Goal: Find contact information: Obtain details needed to contact an individual or organization

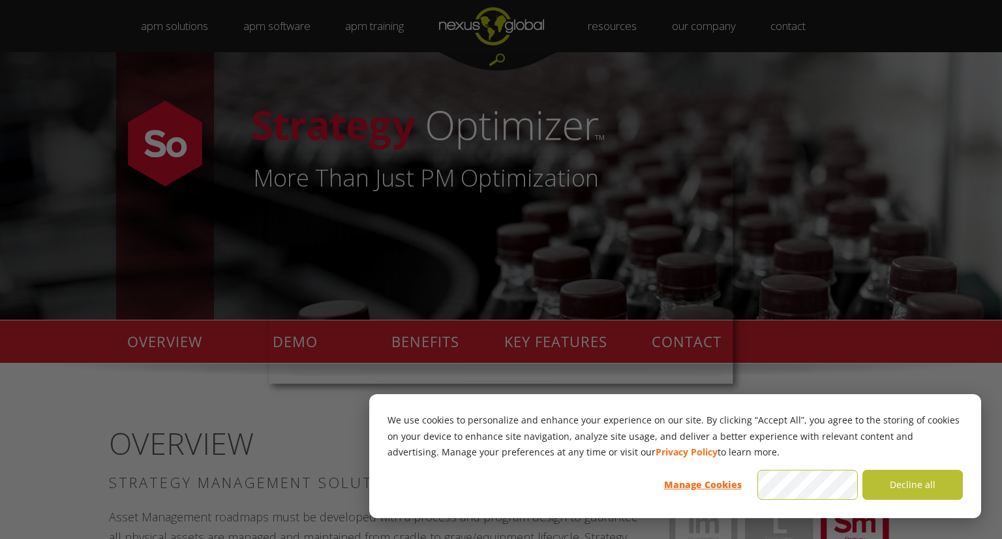
click at [843, 278] on div at bounding box center [506, 272] width 1012 height 544
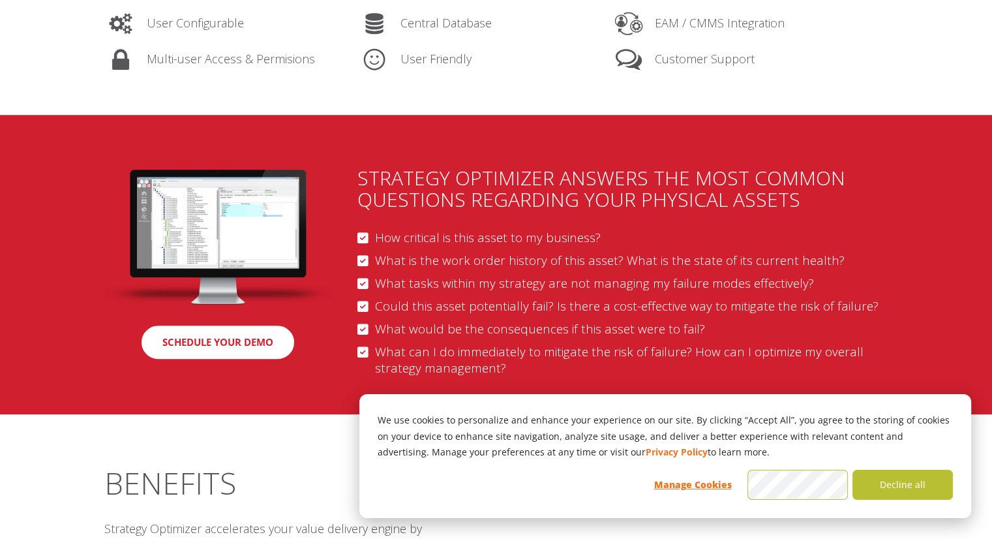
scroll to position [1290, 0]
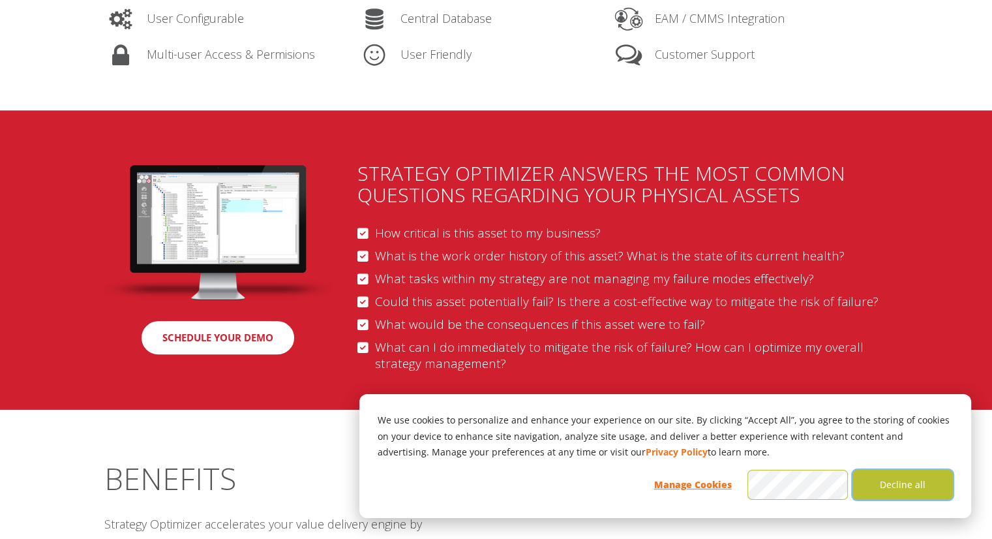
click at [907, 479] on button "Decline all" at bounding box center [902, 485] width 100 height 30
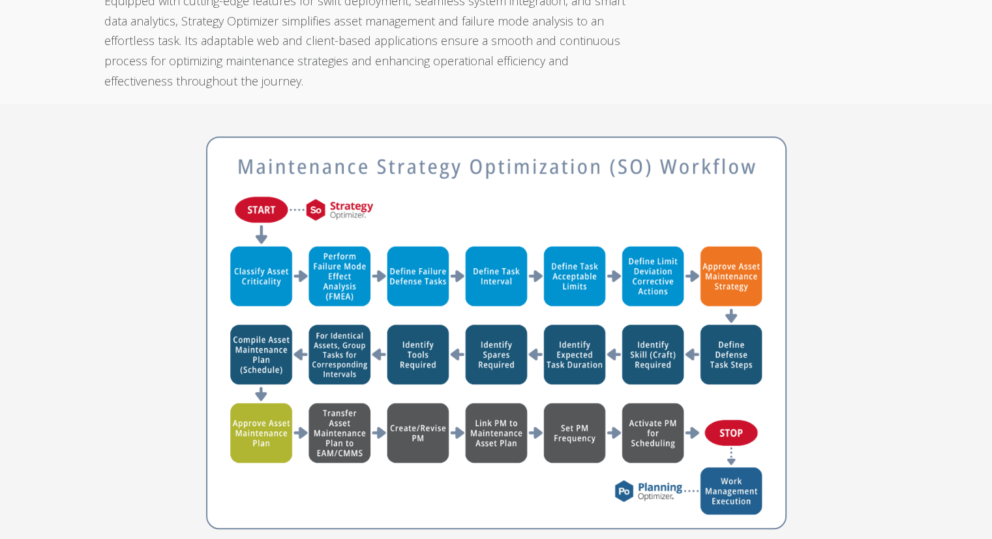
scroll to position [0, 0]
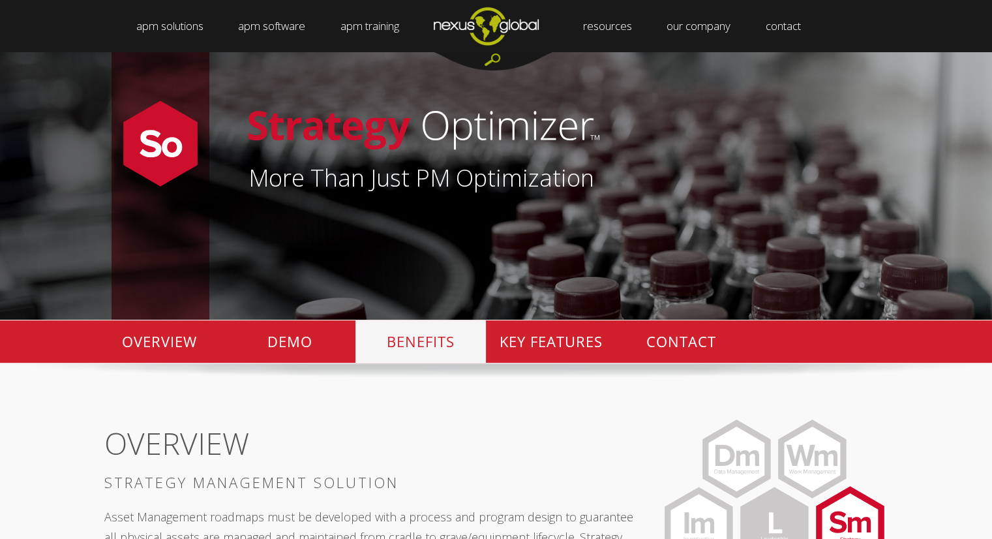
click at [416, 341] on p "BENEFITS" at bounding box center [420, 341] width 130 height 42
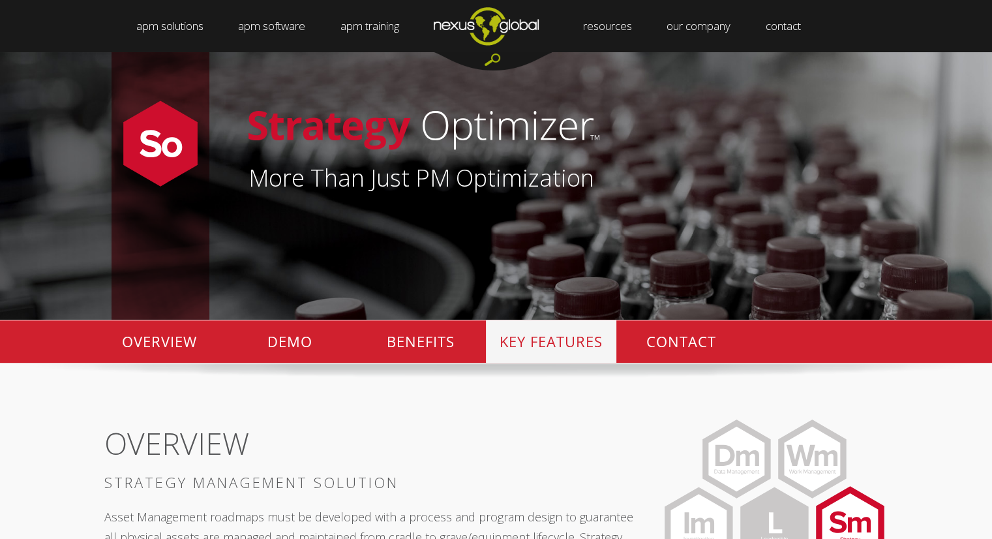
click at [527, 350] on p "KEY FEATURES" at bounding box center [551, 341] width 130 height 42
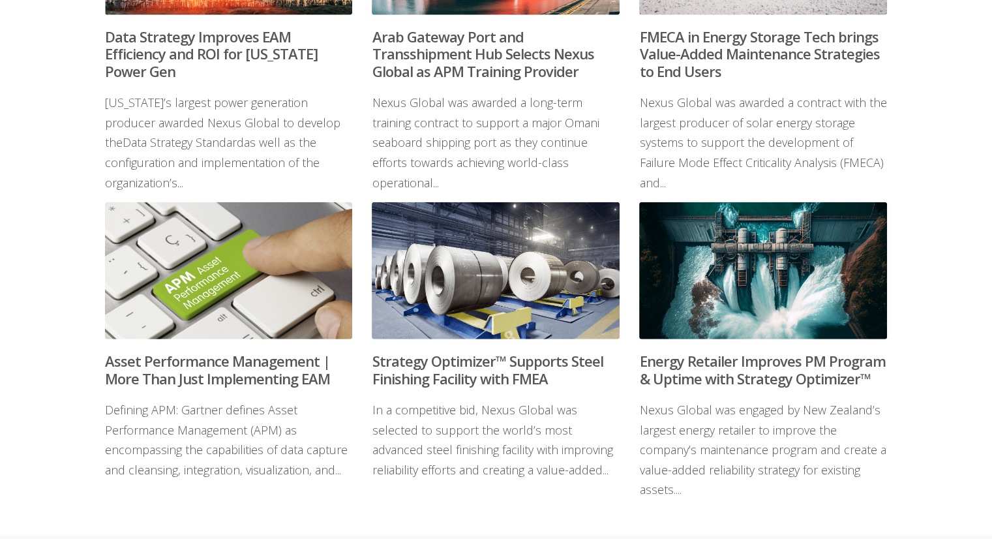
scroll to position [3516, 0]
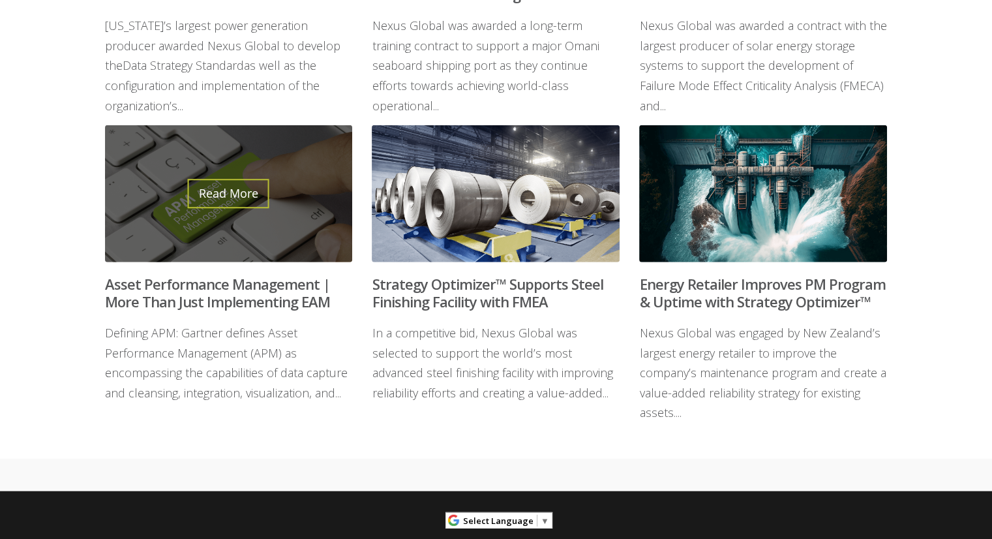
click at [269, 179] on link "Read More" at bounding box center [229, 193] width 82 height 29
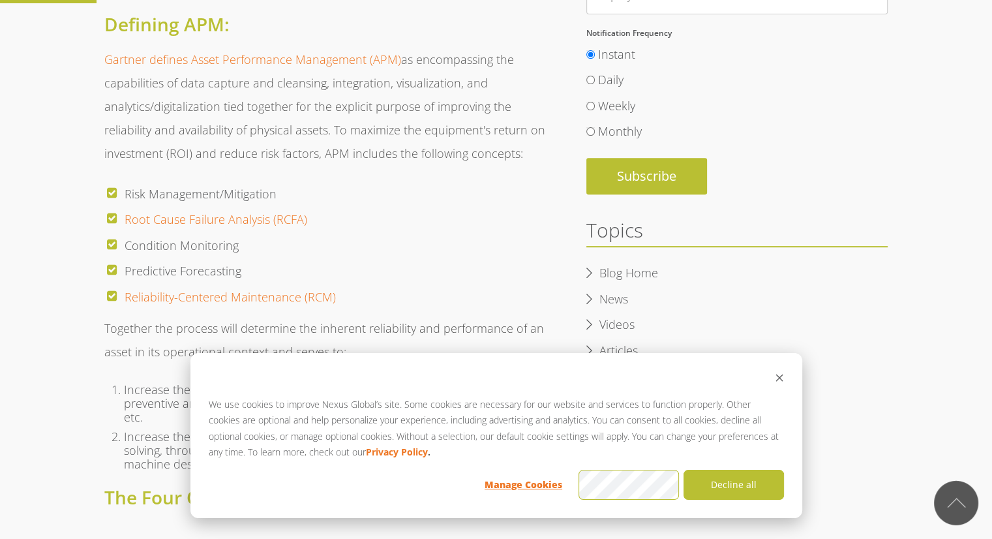
scroll to position [469, 0]
click at [746, 479] on button "Decline all" at bounding box center [733, 485] width 100 height 30
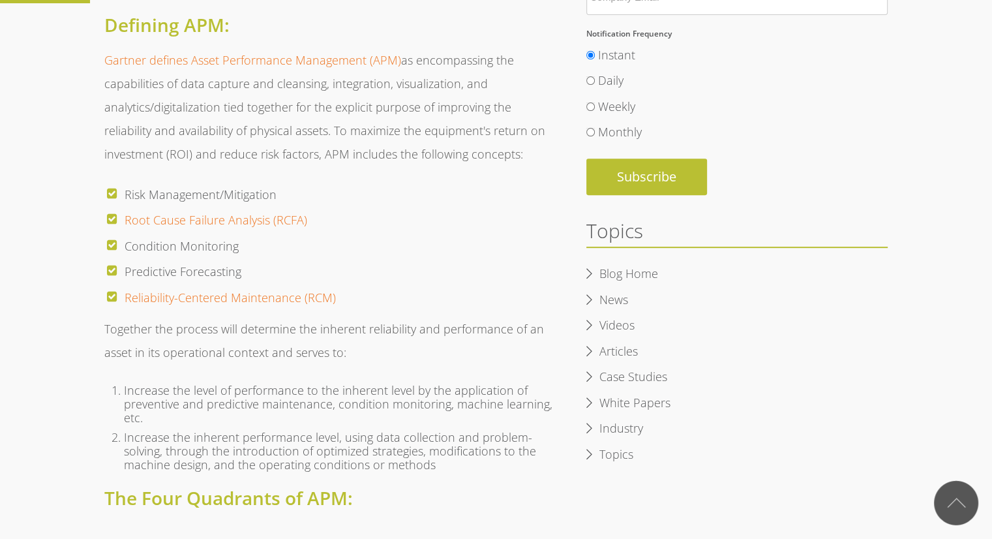
click at [407, 140] on p "Gartner defines Asset Performance Management (APM) as encompassing the capabili…" at bounding box center [328, 106] width 449 height 117
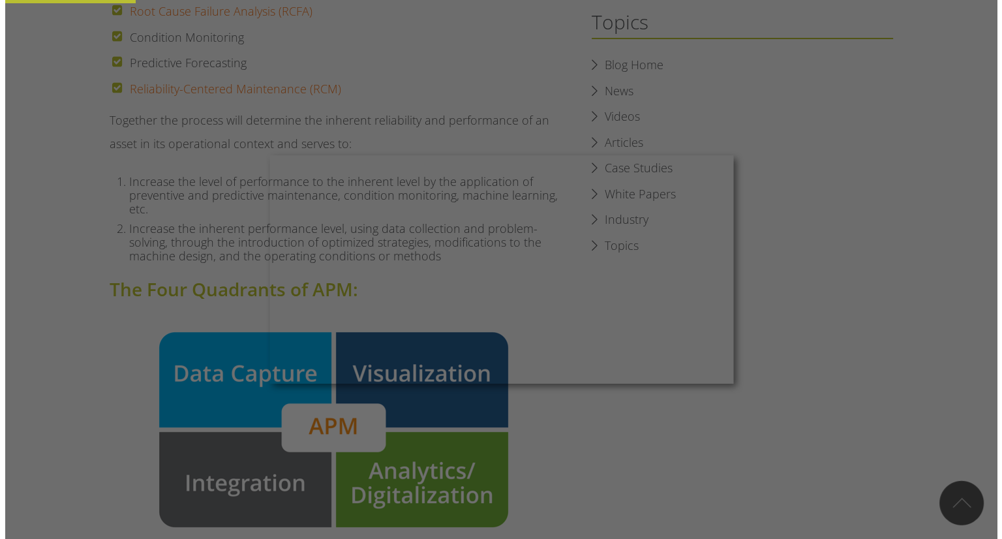
scroll to position [678, 0]
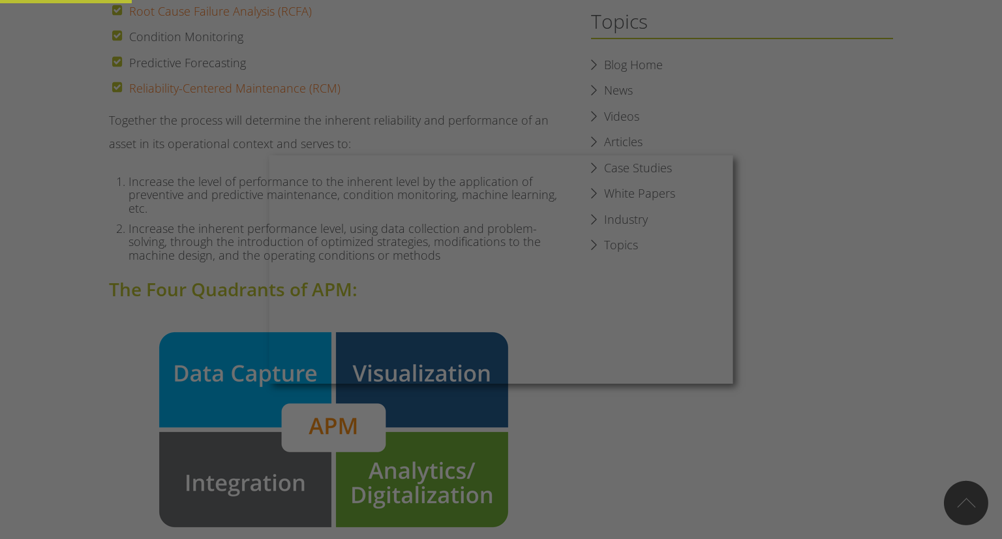
click at [822, 284] on div at bounding box center [506, 272] width 1012 height 544
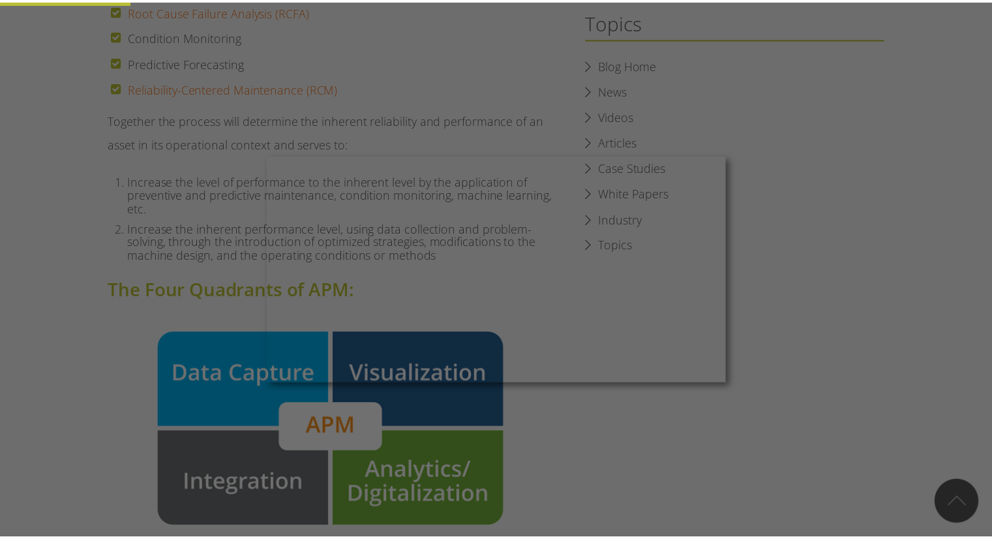
scroll to position [678, 0]
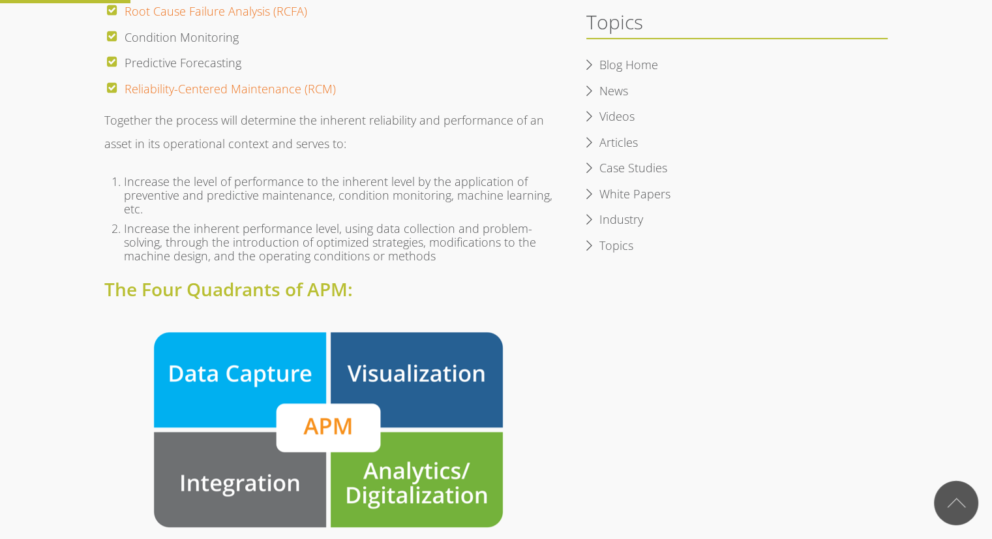
click at [382, 213] on li "Increase the level of performance to the inherent level by the application of p…" at bounding box center [338, 195] width 429 height 47
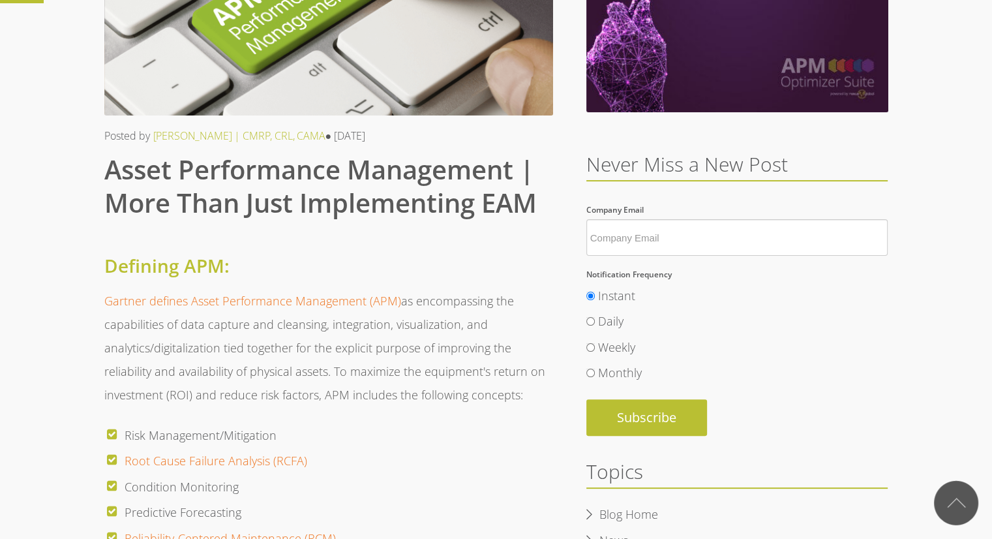
scroll to position [0, 0]
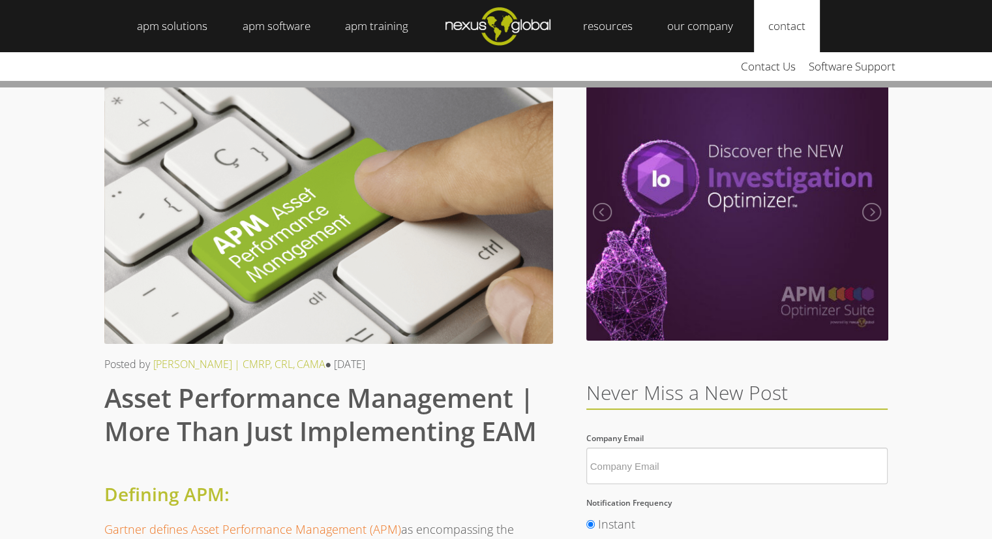
click at [788, 33] on link "contact" at bounding box center [787, 26] width 66 height 52
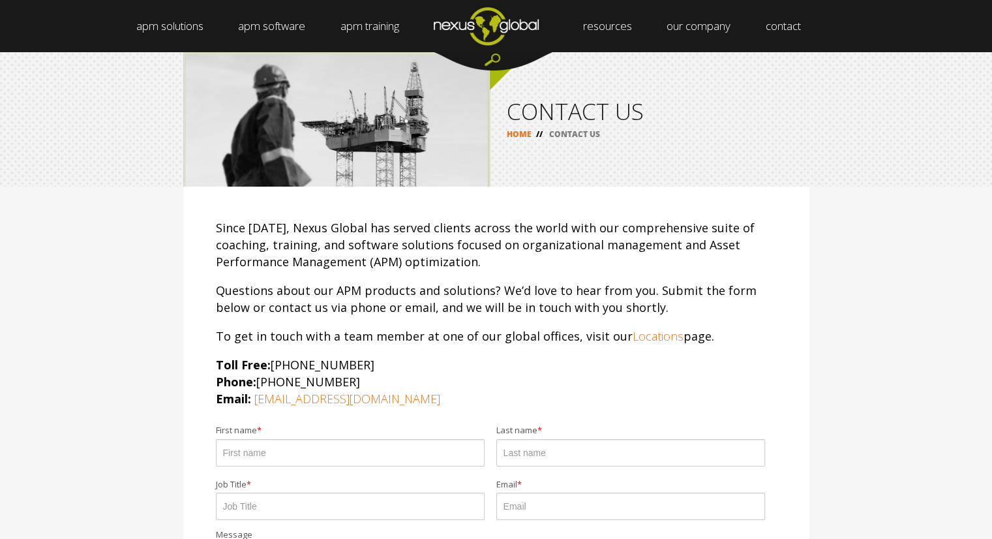
click at [458, 277] on div "Since 1998, Nexus Global has served clients across the world with our comprehen…" at bounding box center [496, 313] width 561 height 188
click at [404, 338] on p "To get in touch with a team member at one of our global offices, visit our Loca…" at bounding box center [496, 335] width 561 height 17
